Goal: Complete application form: Complete application form

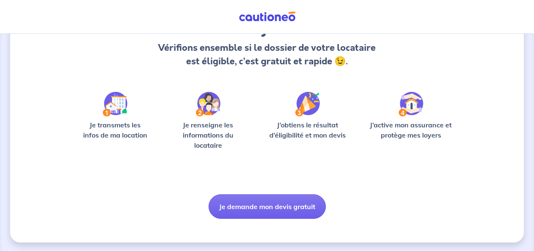
scroll to position [89, 0]
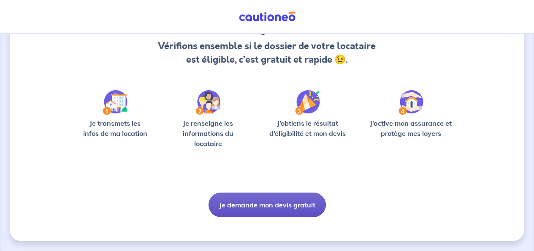
click at [255, 203] on button "Je demande mon devis gratuit" at bounding box center [267, 204] width 117 height 25
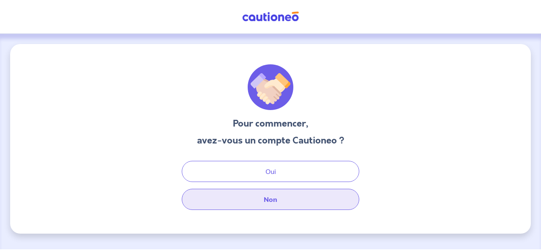
click at [259, 202] on button "Non" at bounding box center [270, 198] width 177 height 21
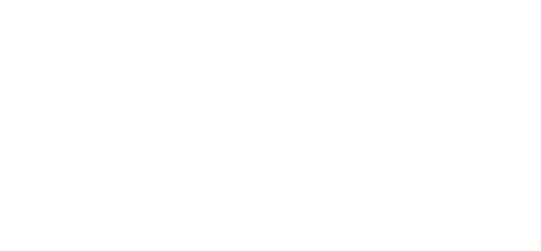
select select "FR"
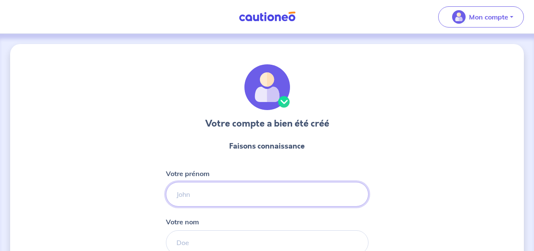
click at [215, 182] on input "Votre prénom" at bounding box center [267, 194] width 203 height 25
type input "marc"
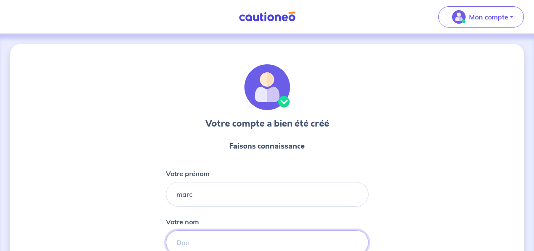
type input "delorme"
select select "IN"
type input "094960 16599"
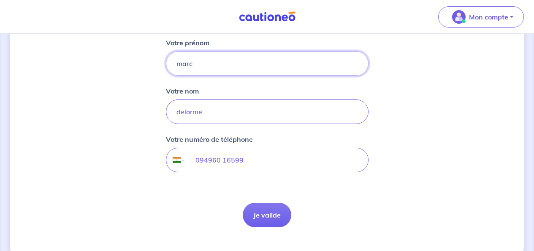
scroll to position [147, 0]
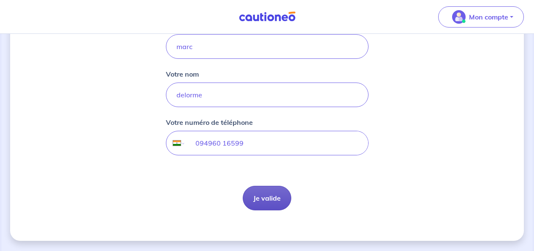
click at [264, 200] on button "Je valide" at bounding box center [267, 197] width 49 height 25
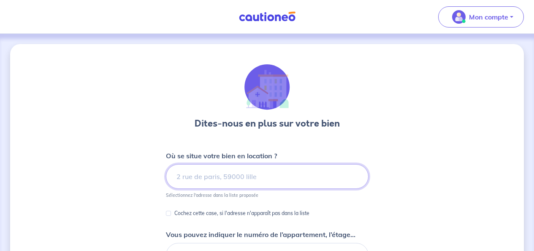
click at [200, 178] on input at bounding box center [267, 176] width 203 height 25
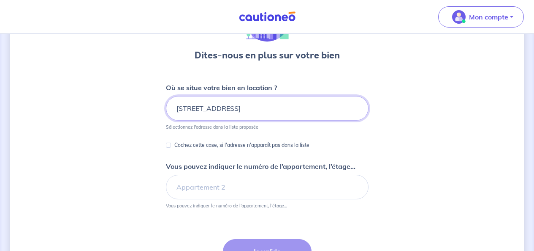
scroll to position [110, 0]
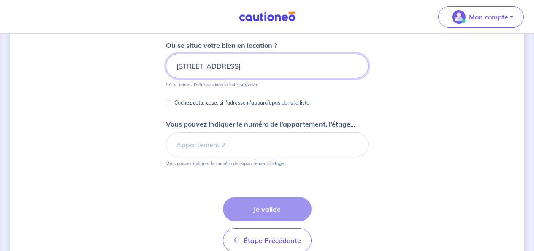
type input "29 rue des pecheurs a thal67440 marmoutier france"
click at [272, 210] on div "Étape Précédente Précédent Je valide Je valide" at bounding box center [267, 224] width 89 height 56
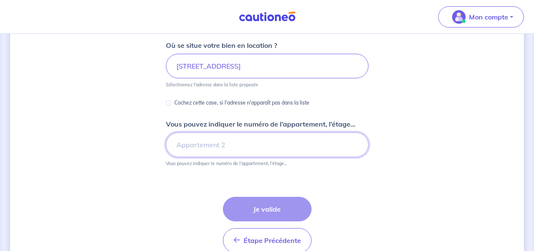
click at [253, 146] on input "Vous pouvez indiquer le numéro de l’appartement, l’étage..." at bounding box center [267, 144] width 203 height 25
type input "maison"
click at [264, 207] on div "Étape Précédente Précédent Je valide Je valide" at bounding box center [267, 224] width 89 height 56
click at [264, 208] on div "Étape Précédente Précédent Je valide Je valide" at bounding box center [267, 224] width 89 height 56
click at [327, 170] on form "Où se situe votre bien en location ? 29 rue des pecheurs a thal67440 marmoutier…" at bounding box center [267, 149] width 203 height 219
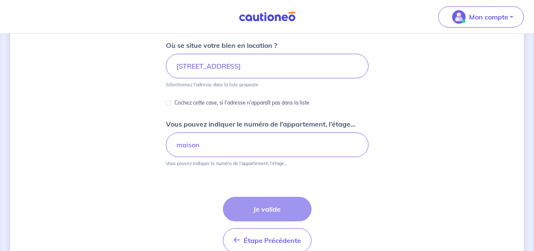
scroll to position [68, 0]
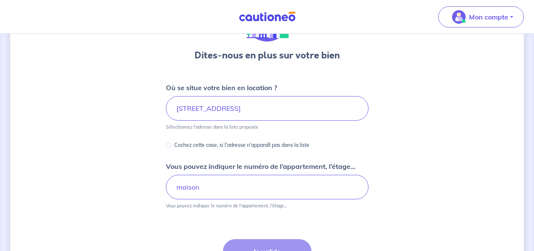
click at [165, 146] on div "Dites-nous en plus sur votre bien Où se situe votre bien en location ? 29 rue d…" at bounding box center [267, 150] width 514 height 349
click at [169, 145] on input "Cochez cette case, si l'adresse n'apparaît pas dans la liste" at bounding box center [168, 144] width 5 height 5
checkbox input "true"
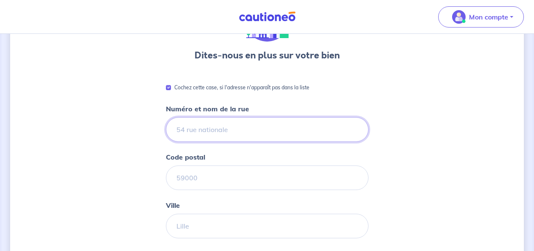
click at [195, 133] on input "Numéro et nom de la rue" at bounding box center [267, 129] width 203 height 25
type input "29 quai des pecheurs"
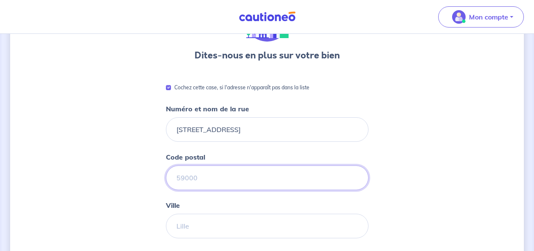
click at [205, 177] on input "Code postal" at bounding box center [267, 177] width 203 height 25
type input "67440"
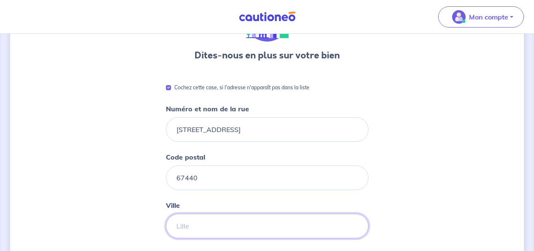
type input "THAL-MARMOUTIER"
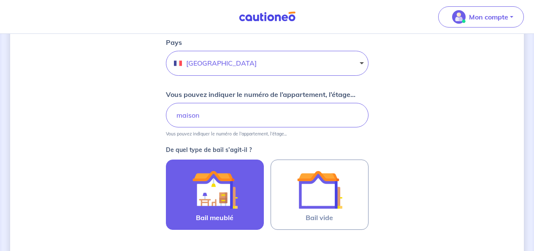
scroll to position [279, 0]
click at [235, 174] on img at bounding box center [215, 189] width 46 height 46
click at [0, 0] on input "Bail meublé" at bounding box center [0, 0] width 0 height 0
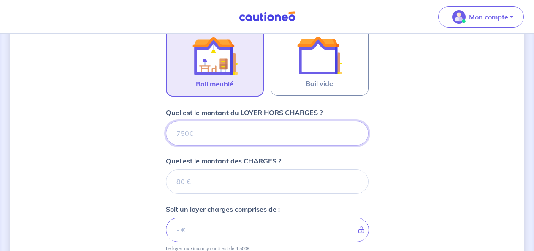
scroll to position [420, 0]
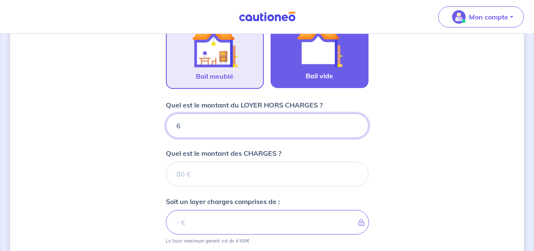
type input "65"
type input "650"
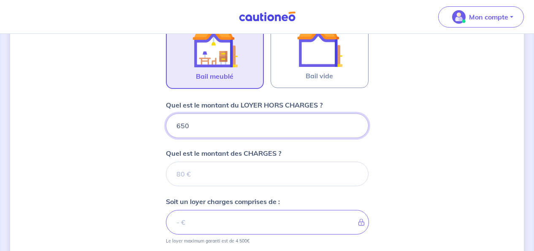
type input "650"
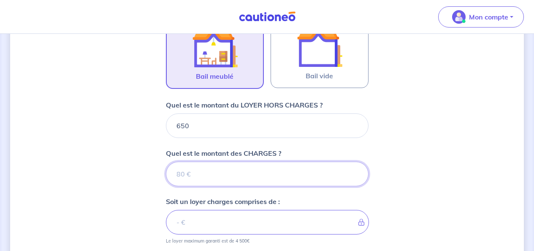
drag, startPoint x: 196, startPoint y: 172, endPoint x: 167, endPoint y: 175, distance: 29.3
click at [167, 175] on input "Quel est le montant des CHARGES ?" at bounding box center [267, 173] width 203 height 25
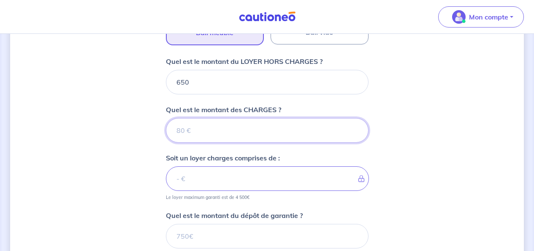
scroll to position [505, 0]
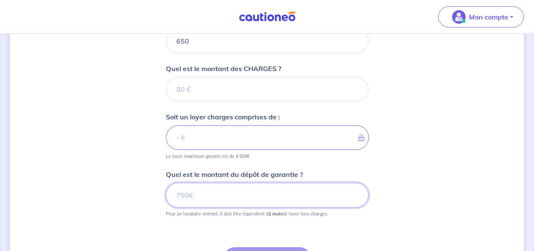
drag, startPoint x: 195, startPoint y: 193, endPoint x: 180, endPoint y: 194, distance: 15.7
click at [180, 194] on input "Quel est le montant du dépôt de garantie ?" at bounding box center [267, 194] width 203 height 25
type input "1"
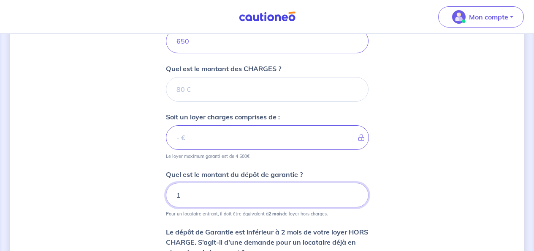
type input "13"
type input "1300"
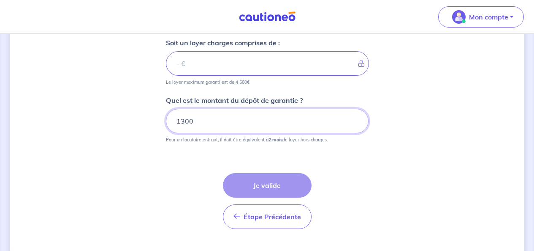
scroll to position [589, 0]
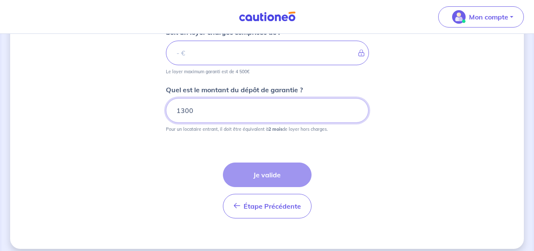
type input "1300"
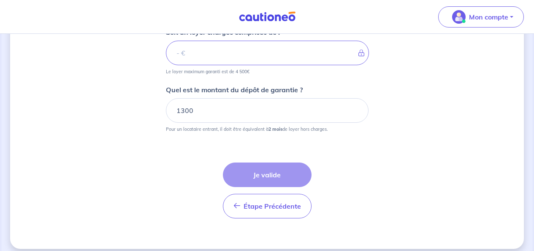
click at [278, 177] on div "Étape Précédente Précédent Je valide Je valide" at bounding box center [267, 190] width 89 height 56
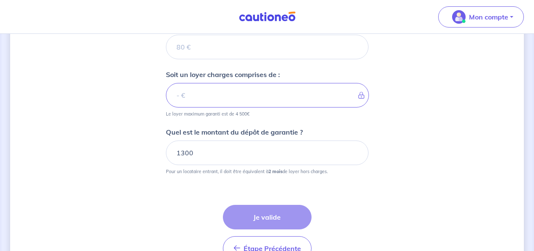
click at [359, 96] on icon at bounding box center [359, 95] width 0 height 7
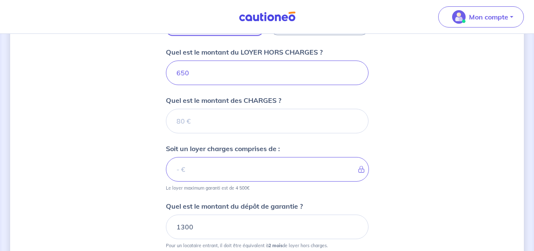
scroll to position [463, 0]
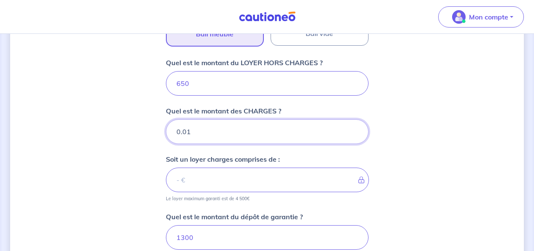
type input "0.01"
click at [355, 129] on input "0.01" at bounding box center [267, 131] width 203 height 25
type input "650.01"
type input "0"
click at [354, 134] on input "0" at bounding box center [267, 131] width 203 height 25
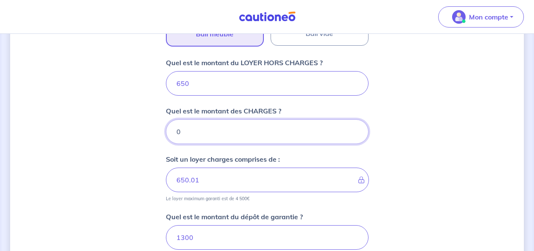
type input "650"
click at [354, 134] on input "0" at bounding box center [267, 131] width 203 height 25
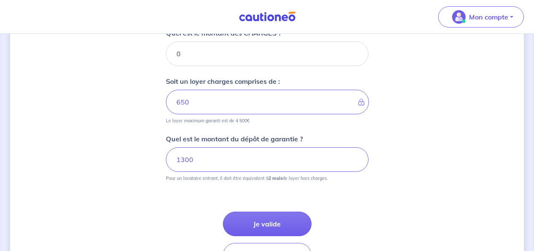
scroll to position [547, 0]
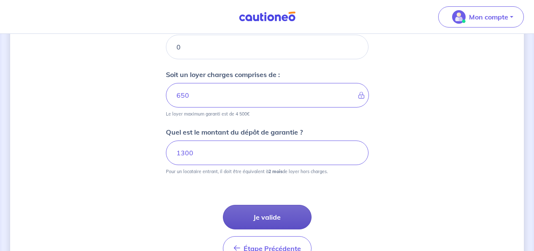
click at [268, 221] on button "Je valide" at bounding box center [267, 216] width 89 height 25
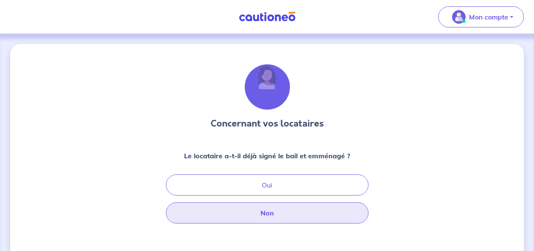
click at [270, 215] on button "Non" at bounding box center [267, 212] width 203 height 21
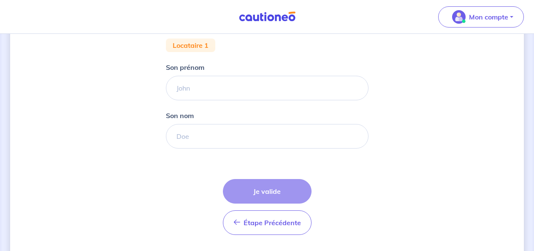
scroll to position [169, 0]
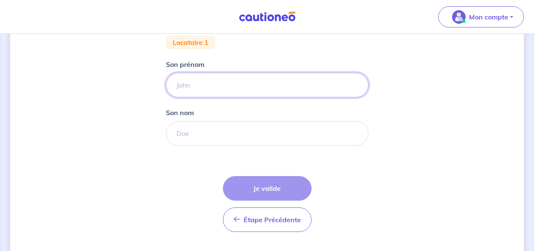
click at [221, 88] on input "Son prénom" at bounding box center [267, 85] width 203 height 25
type input "marc"
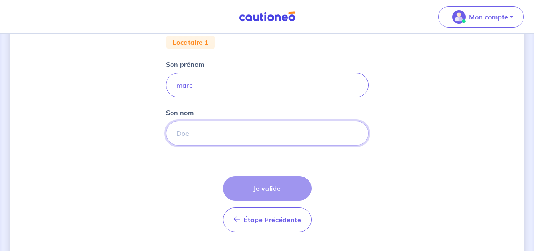
click at [210, 131] on input "Son nom" at bounding box center [267, 133] width 203 height 25
type input "Gurunath"
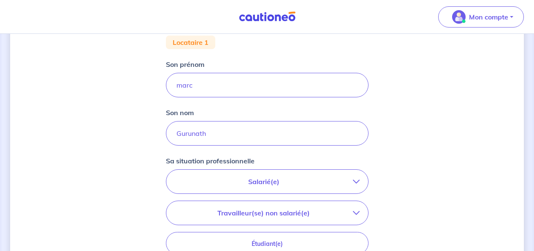
click at [357, 182] on icon "button" at bounding box center [356, 181] width 7 height 7
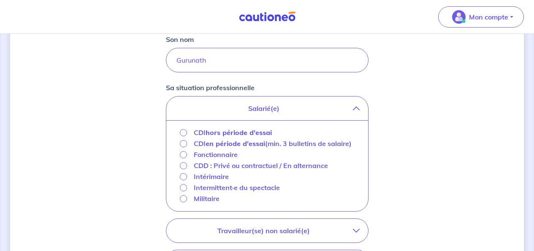
scroll to position [253, 0]
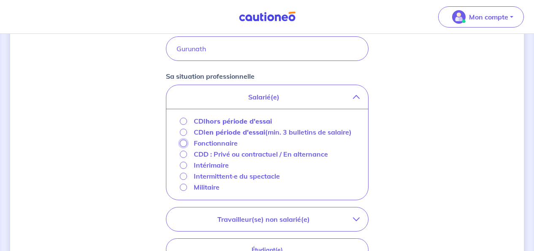
click at [184, 147] on input "Fonctionnaire" at bounding box center [183, 142] width 7 height 7
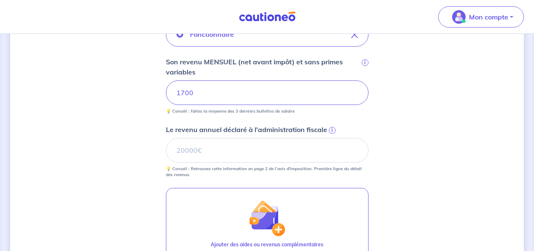
scroll to position [338, 0]
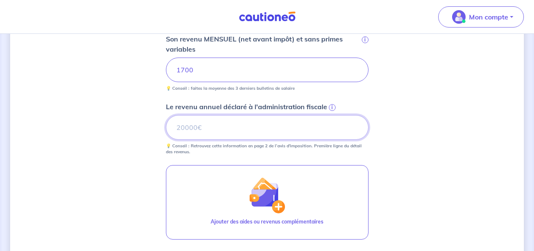
click at [295, 132] on input "Le revenu annuel déclaré à l'administration fiscale i" at bounding box center [267, 127] width 203 height 25
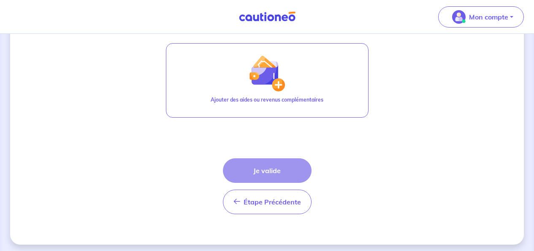
scroll to position [463, 0]
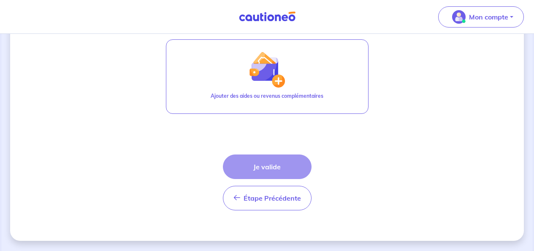
click at [275, 169] on div "Étape Précédente Précédent Je valide Je valide" at bounding box center [267, 182] width 89 height 56
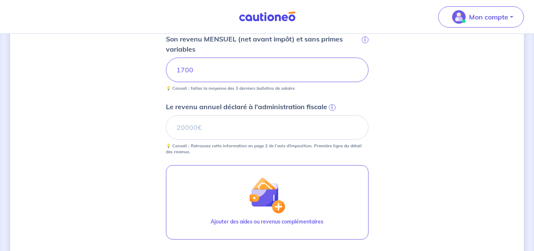
scroll to position [337, 0]
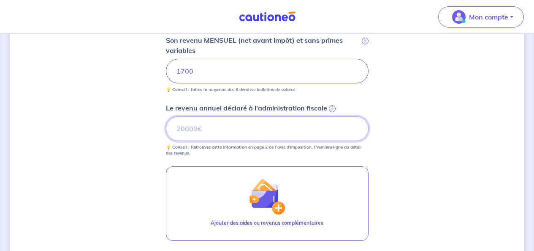
click at [241, 129] on input "Le revenu annuel déclaré à l'administration fiscale i" at bounding box center [267, 128] width 203 height 25
click at [290, 131] on input "20000" at bounding box center [267, 128] width 203 height 25
type input "20000"
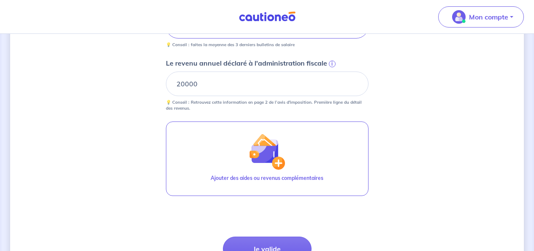
scroll to position [421, 0]
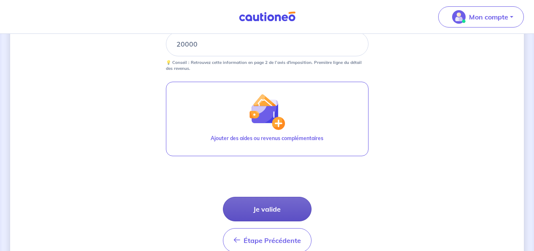
click at [265, 208] on button "Je valide" at bounding box center [267, 208] width 89 height 25
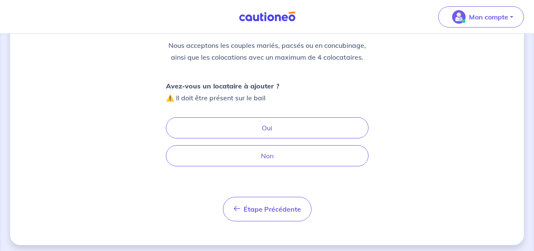
scroll to position [109, 0]
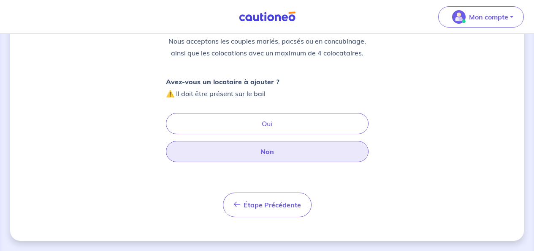
click at [260, 152] on button "Non" at bounding box center [267, 151] width 203 height 21
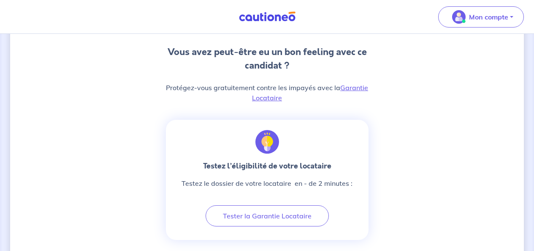
scroll to position [84, 0]
